Goal: Ask a question

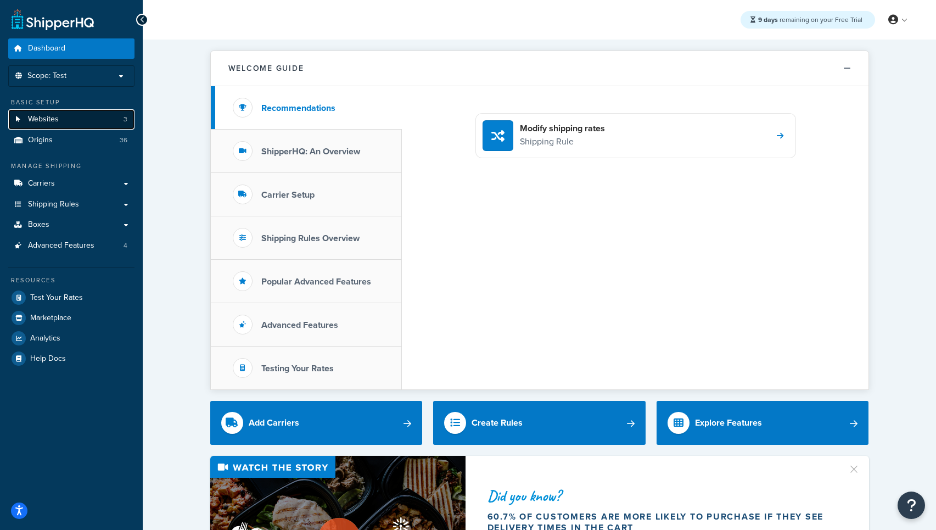
click at [93, 120] on link "Websites 3" at bounding box center [71, 119] width 126 height 20
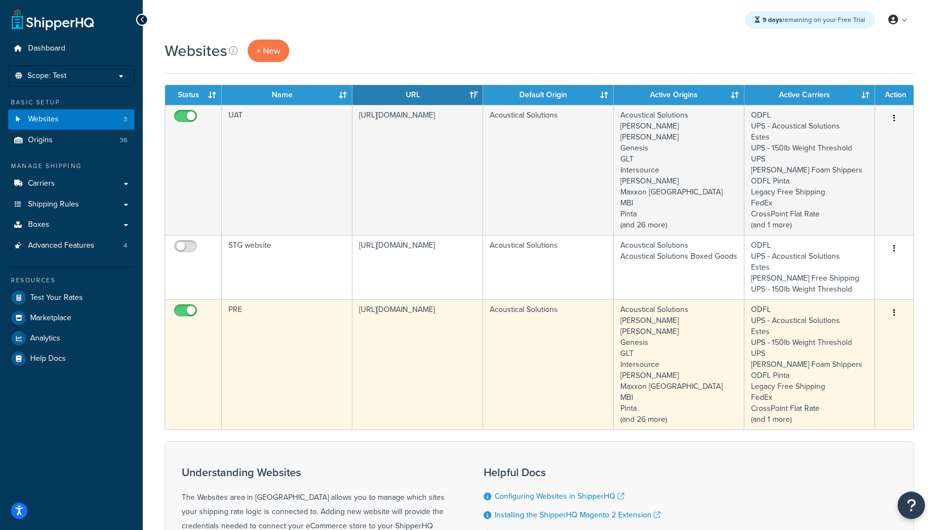
click at [893, 312] on icon "button" at bounding box center [894, 312] width 2 height 8
click at [842, 356] on link "Duplicate" at bounding box center [849, 357] width 87 height 23
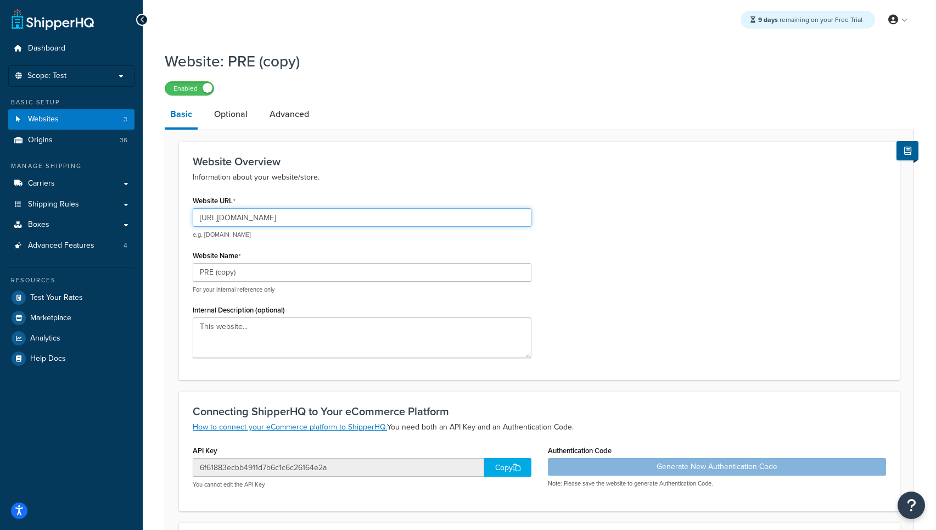
drag, startPoint x: 224, startPoint y: 221, endPoint x: 338, endPoint y: 219, distance: 113.6
click at [338, 219] on input "[URL][DOMAIN_NAME]" at bounding box center [362, 217] width 339 height 19
type input "[URL][DOMAIN_NAME]"
drag, startPoint x: 267, startPoint y: 270, endPoint x: 164, endPoint y: 269, distance: 103.2
click at [165, 269] on div "Website Overview Information about your website/store. Website URL [URL][DOMAIN…" at bounding box center [539, 449] width 749 height 639
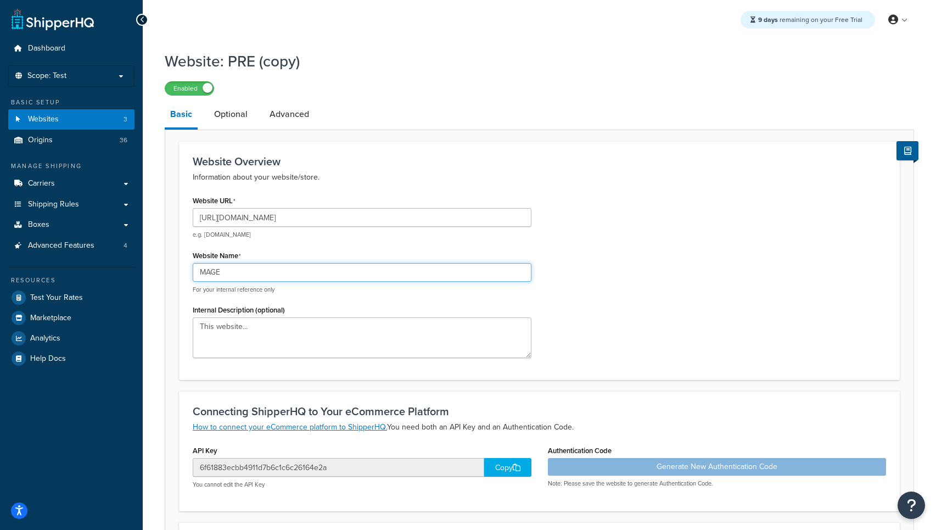
type input "MAGE"
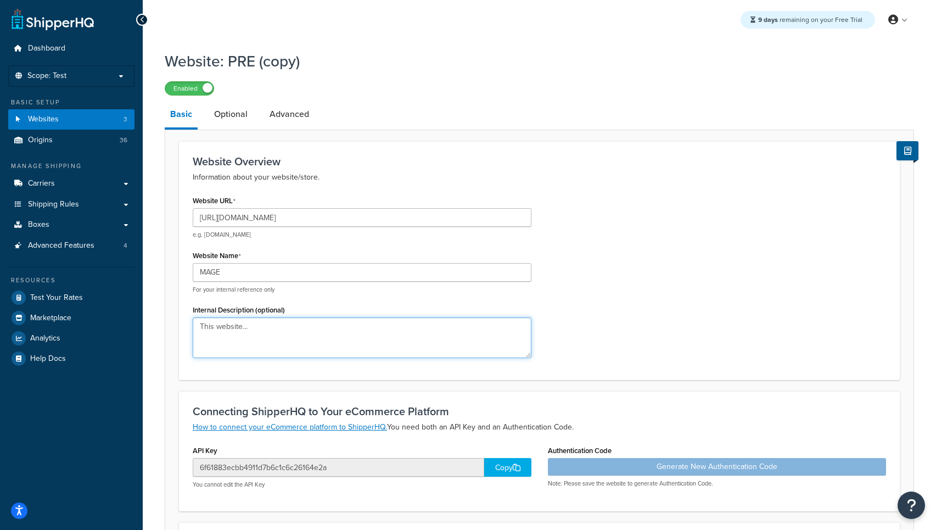
drag, startPoint x: 279, startPoint y: 325, endPoint x: 172, endPoint y: 322, distance: 107.6
click at [172, 322] on form "Website Overview Information about your website/store. Website URL [URL][DOMAIN…" at bounding box center [539, 454] width 748 height 627
type textarea "Magento Back End"
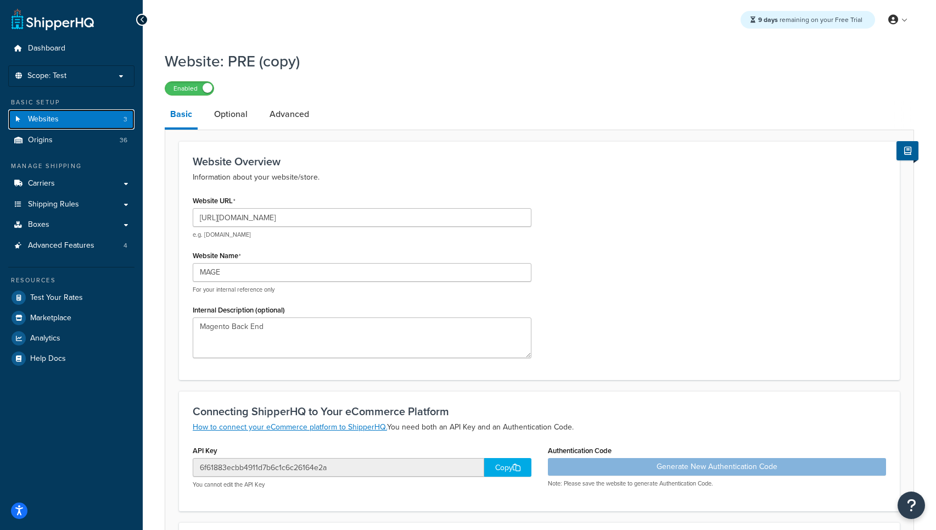
click at [43, 126] on link "Websites 3" at bounding box center [71, 119] width 126 height 20
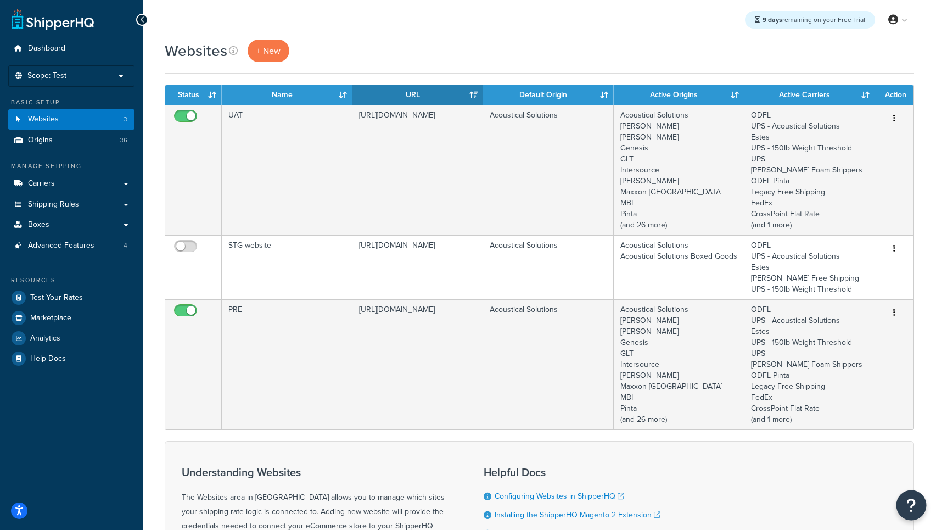
click at [921, 511] on button "Open Resource Center" at bounding box center [911, 505] width 30 height 30
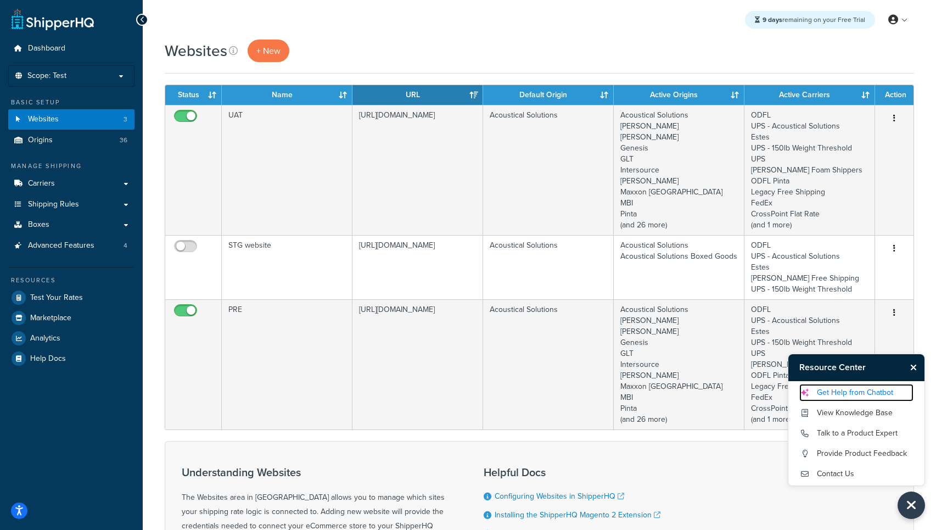
click at [841, 392] on link "Get Help from Chatbot" at bounding box center [856, 393] width 114 height 18
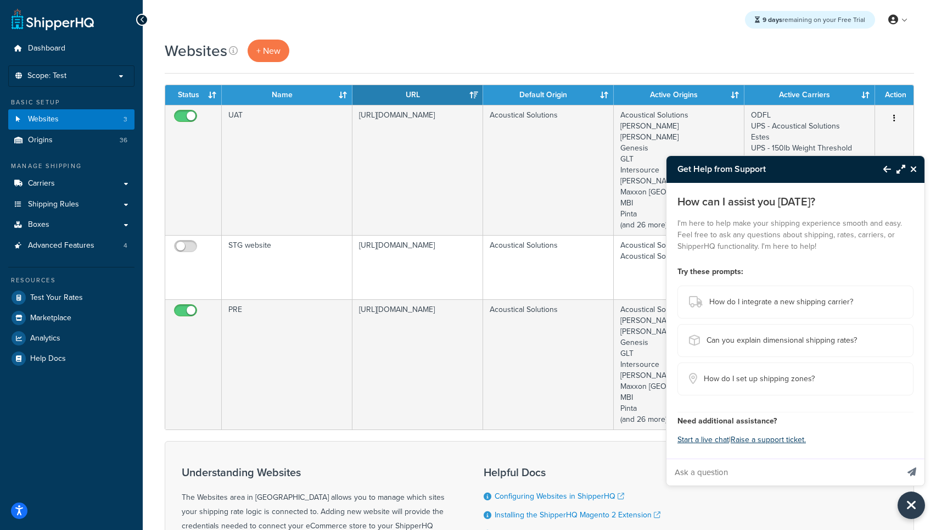
click at [751, 473] on input "Ask a question" at bounding box center [782, 472] width 232 height 26
type input "I am setting up a Magento site. Should the website in my environment use the fr…"
click at [899, 458] on button "Send message" at bounding box center [911, 471] width 25 height 27
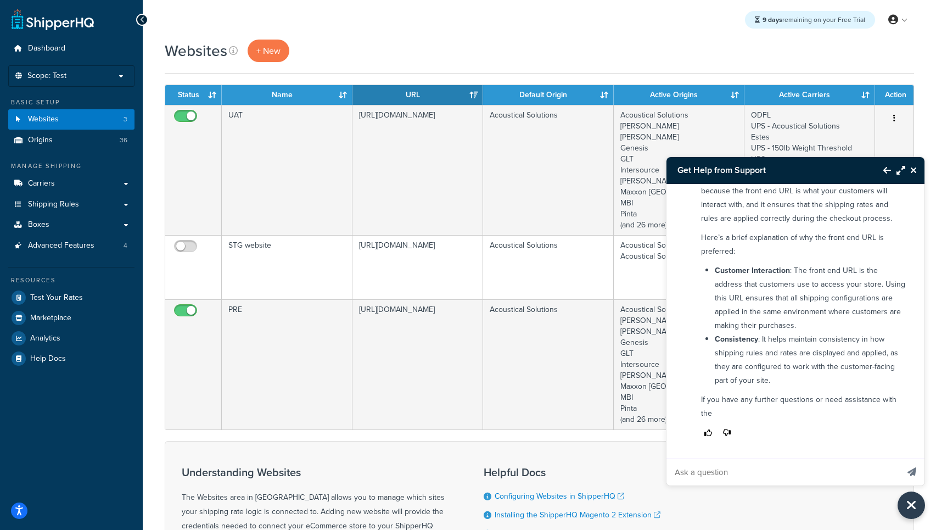
scroll to position [109, 0]
click at [766, 475] on input "Ask a question" at bounding box center [782, 472] width 232 height 26
type input "What if the site is headless?"
click at [899, 458] on button "Send message" at bounding box center [911, 471] width 25 height 27
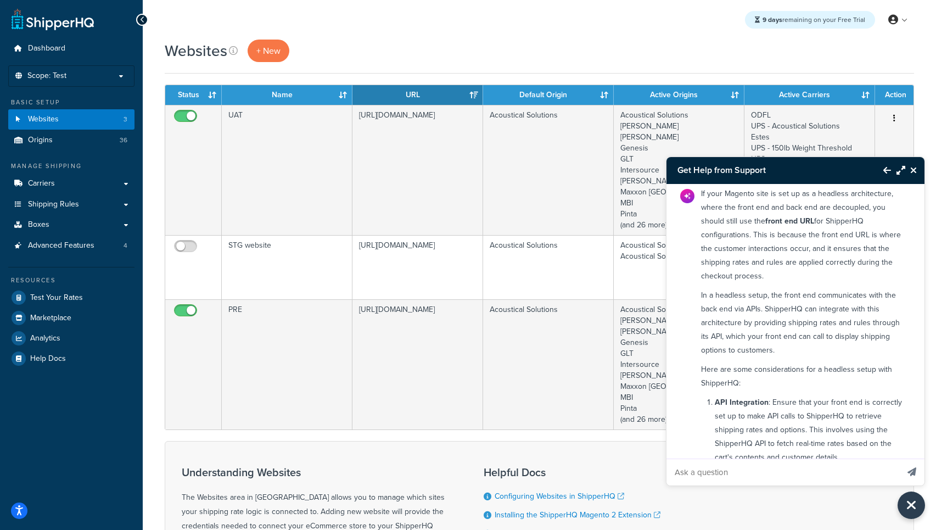
scroll to position [386, 0]
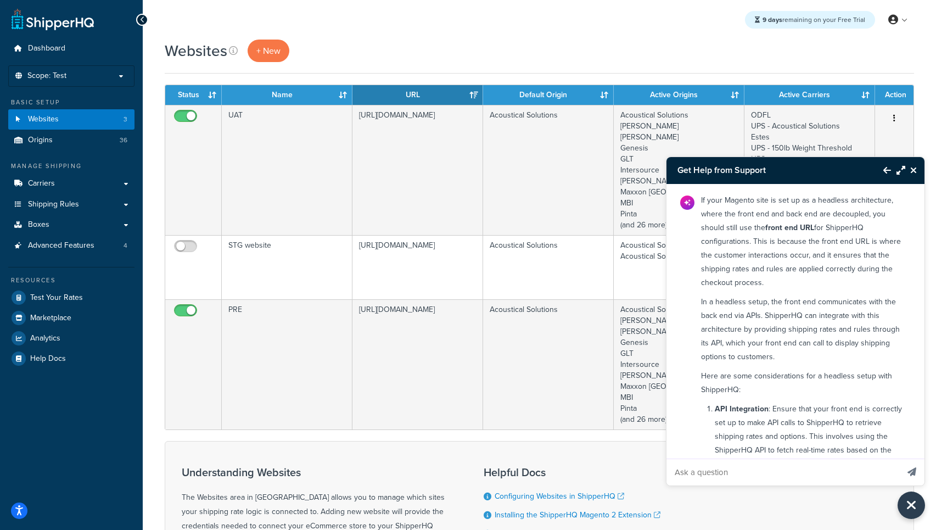
click at [915, 172] on icon "Close Resource Center" at bounding box center [913, 170] width 7 height 9
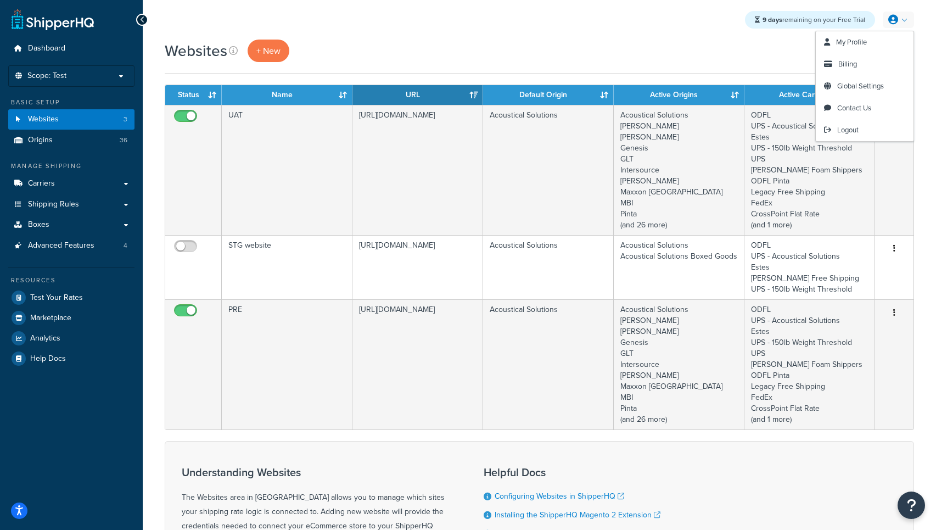
click at [903, 20] on link at bounding box center [897, 20] width 31 height 16
click at [852, 128] on span "Logout" at bounding box center [847, 130] width 21 height 10
